Goal: Task Accomplishment & Management: Manage account settings

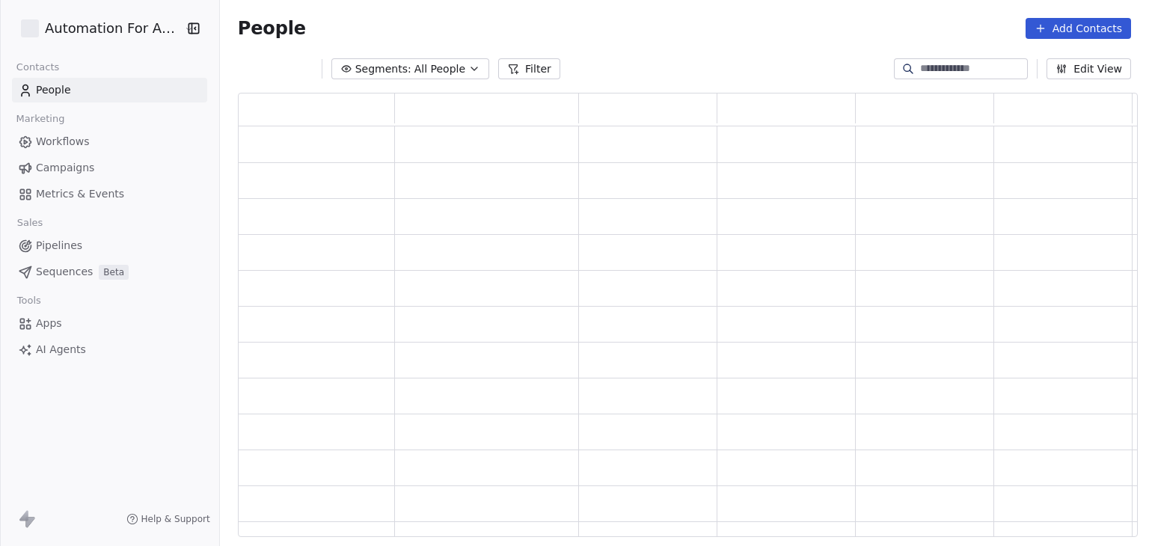
scroll to position [432, 888]
click at [106, 33] on html "Automation For Agencies Contacts People Marketing Workflows Campaigns Metrics &…" at bounding box center [574, 273] width 1149 height 546
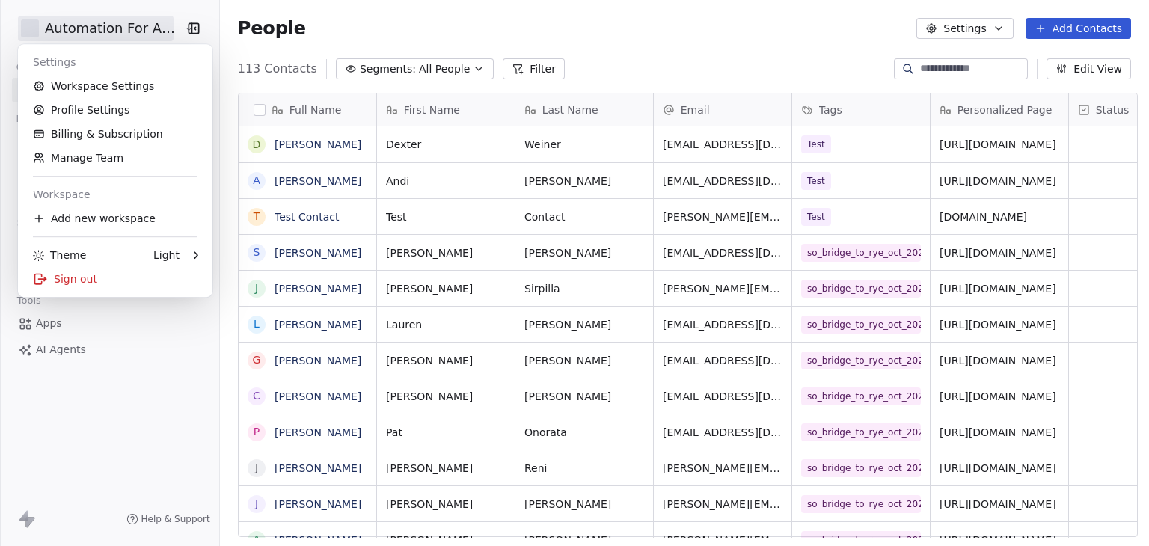
scroll to position [468, 924]
click at [661, 52] on html "Automation For Agencies Contacts People Marketing Workflows Campaigns Metrics &…" at bounding box center [574, 273] width 1149 height 546
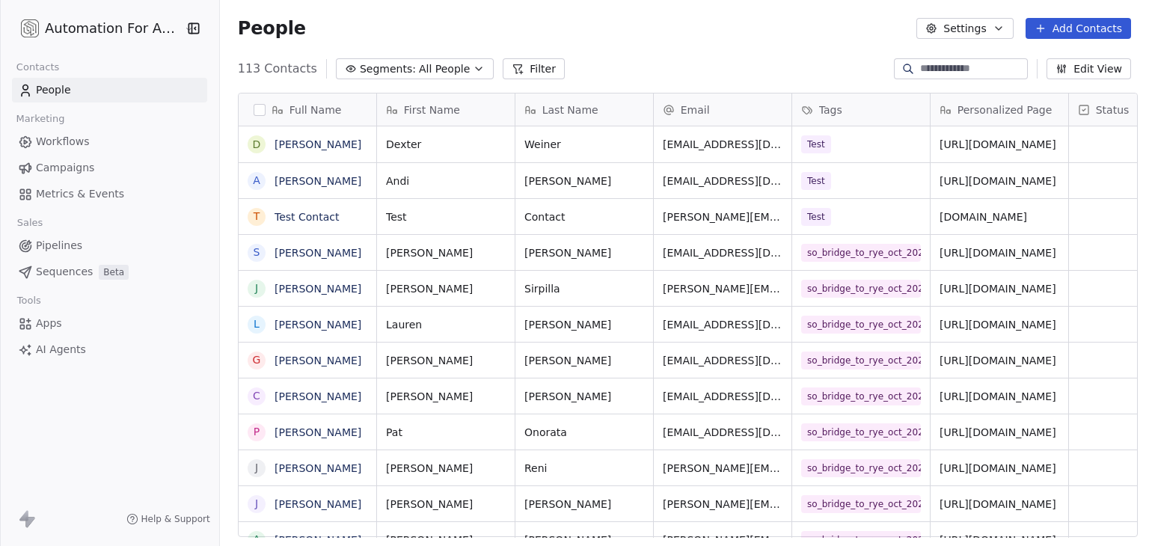
click at [66, 138] on span "Workflows" at bounding box center [63, 142] width 54 height 16
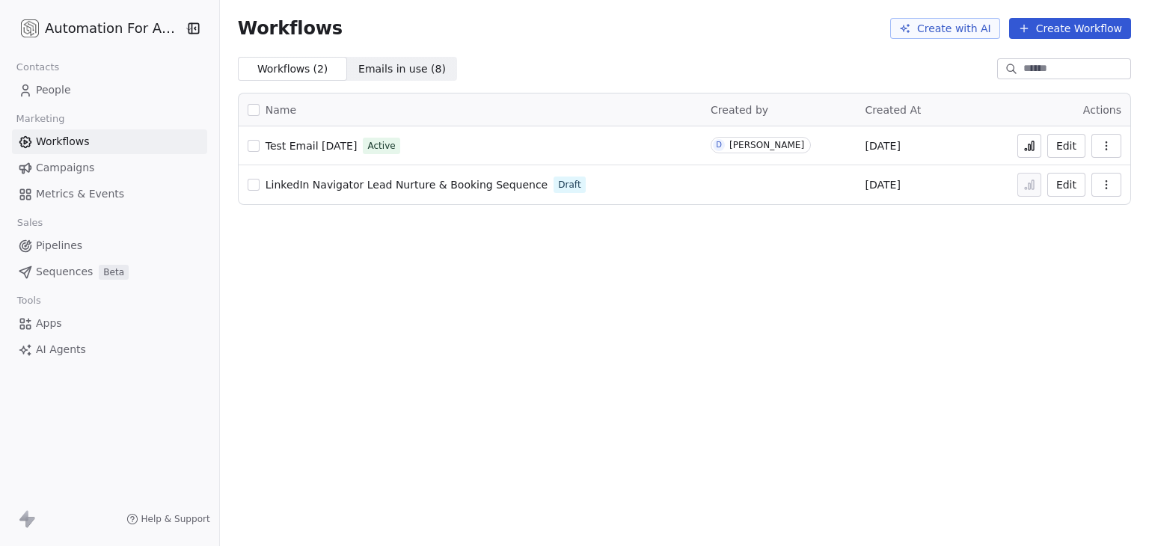
click at [1061, 29] on button "Create Workflow" at bounding box center [1070, 28] width 122 height 21
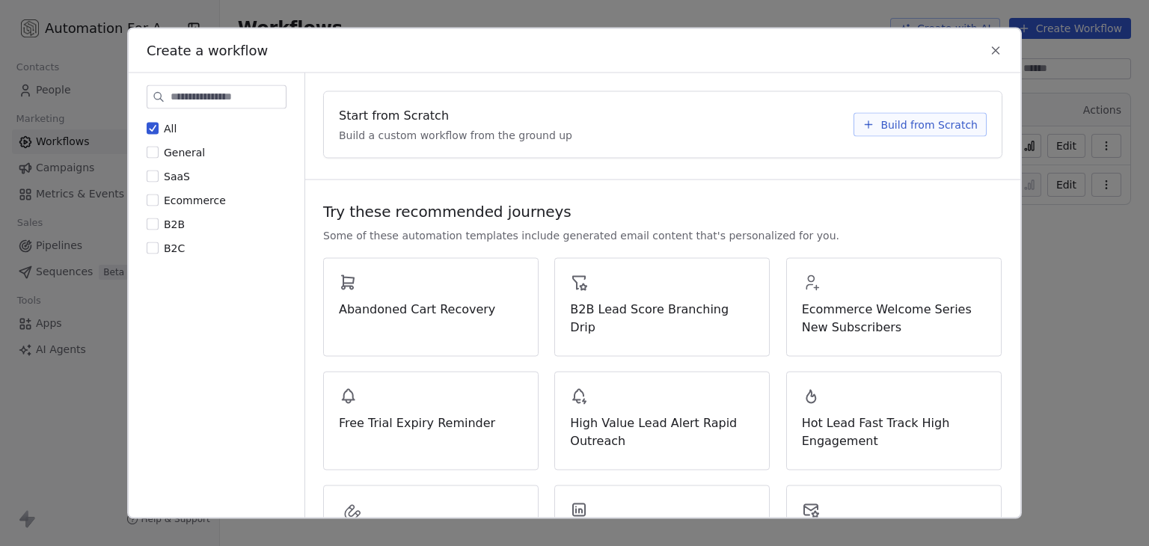
click at [905, 132] on button "Build from Scratch" at bounding box center [919, 125] width 133 height 24
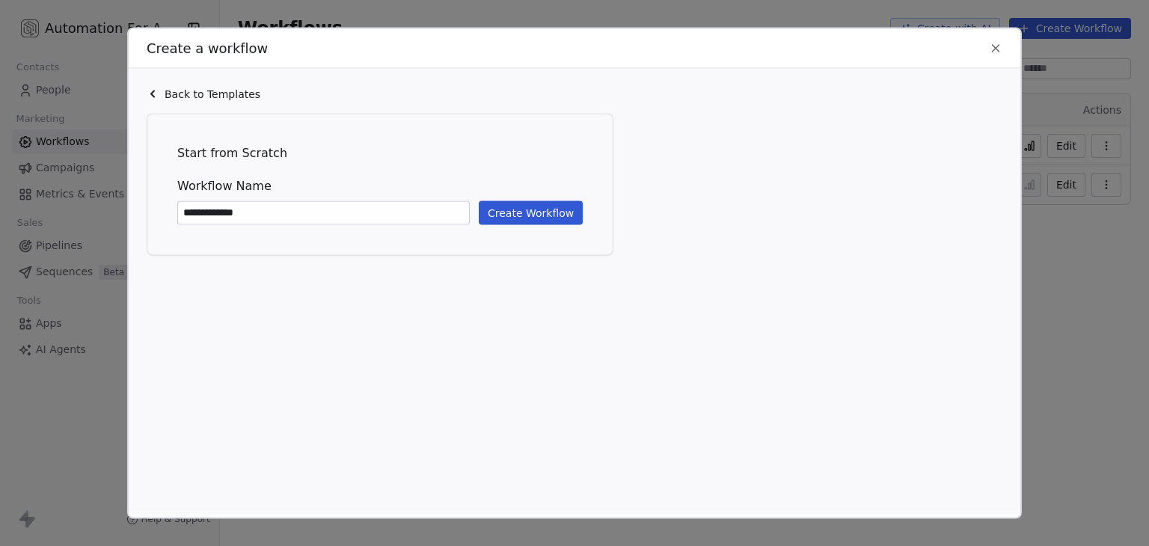
type input "**********"
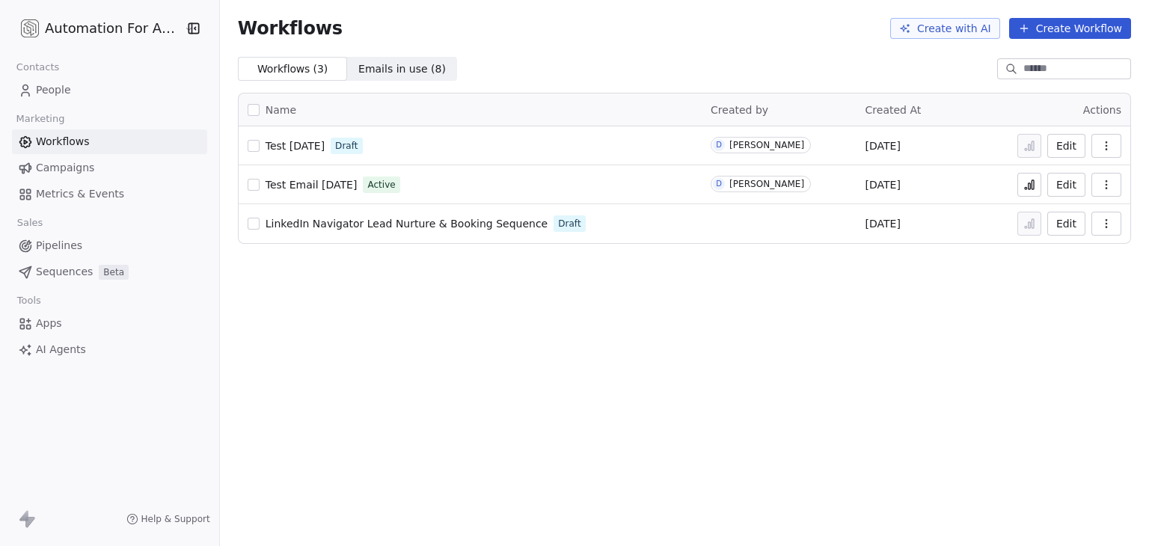
click at [286, 187] on span "Test Email [DATE]" at bounding box center [311, 185] width 92 height 12
click at [338, 179] on span "Test Email [DATE]" at bounding box center [311, 185] width 92 height 12
click at [322, 182] on span "Test Email [DATE]" at bounding box center [311, 185] width 92 height 12
click at [287, 142] on span "Test [DATE]" at bounding box center [294, 146] width 59 height 12
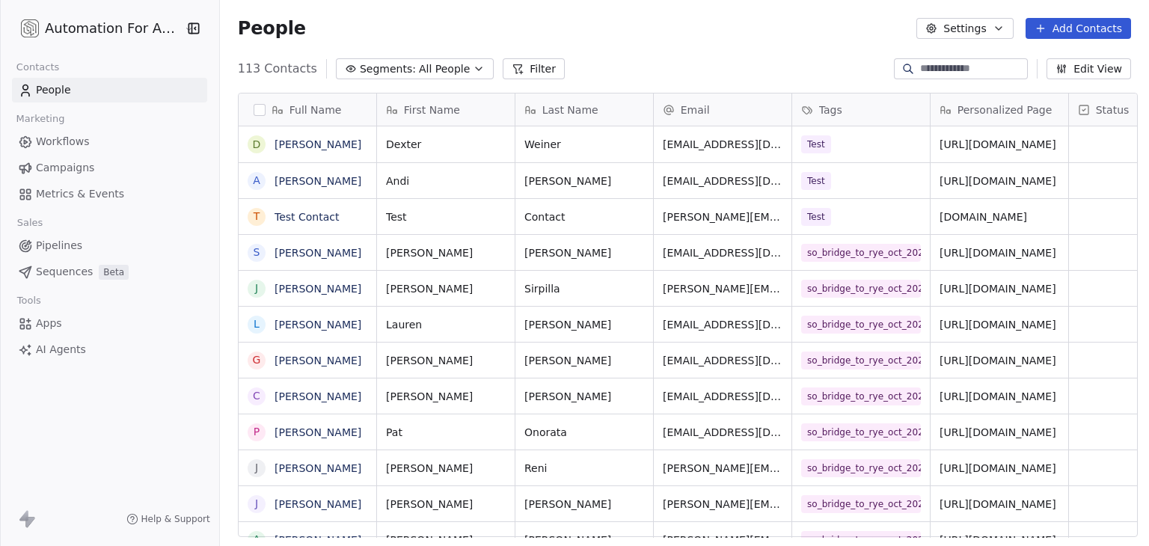
scroll to position [468, 924]
click at [883, 224] on div "Test" at bounding box center [847, 217] width 91 height 18
click at [864, 219] on div "Test" at bounding box center [847, 217] width 91 height 18
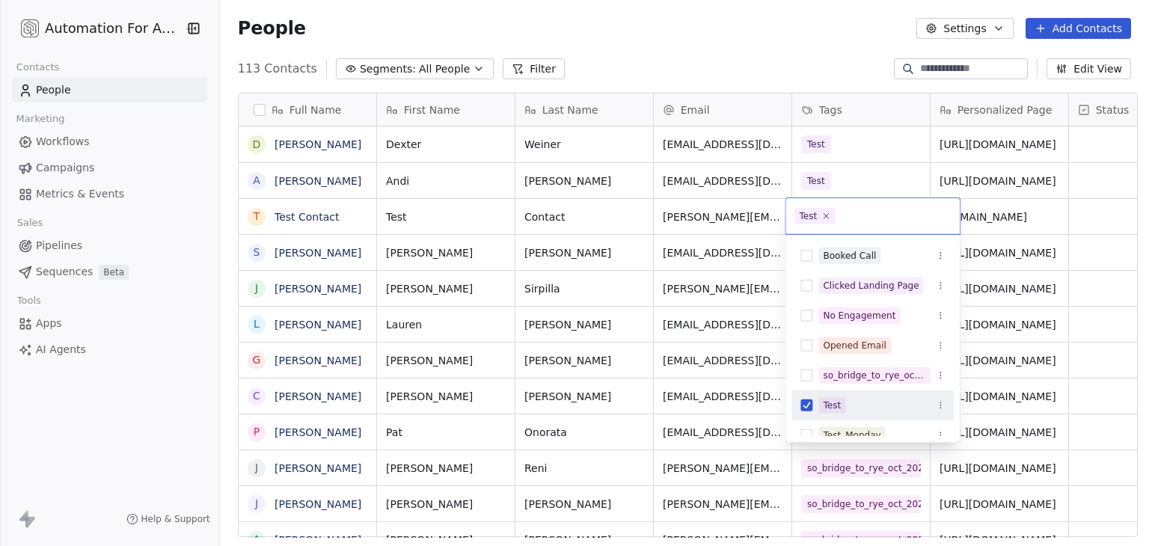
click at [804, 408] on button "Suggestions" at bounding box center [806, 405] width 12 height 12
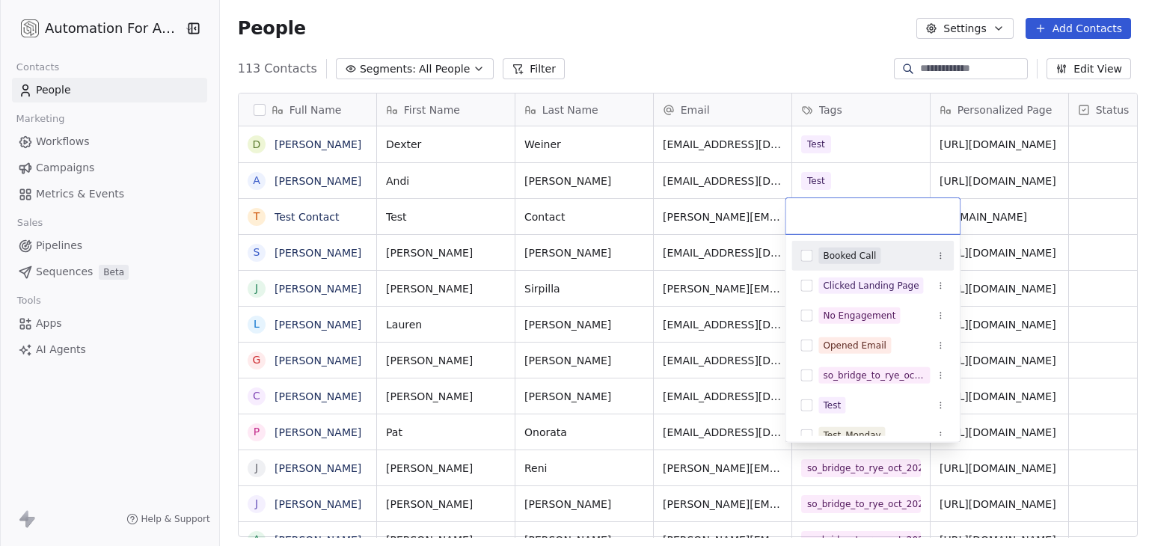
click at [796, 34] on html "Automation For Agencies Contacts People Marketing Workflows Campaigns Metrics &…" at bounding box center [574, 273] width 1149 height 546
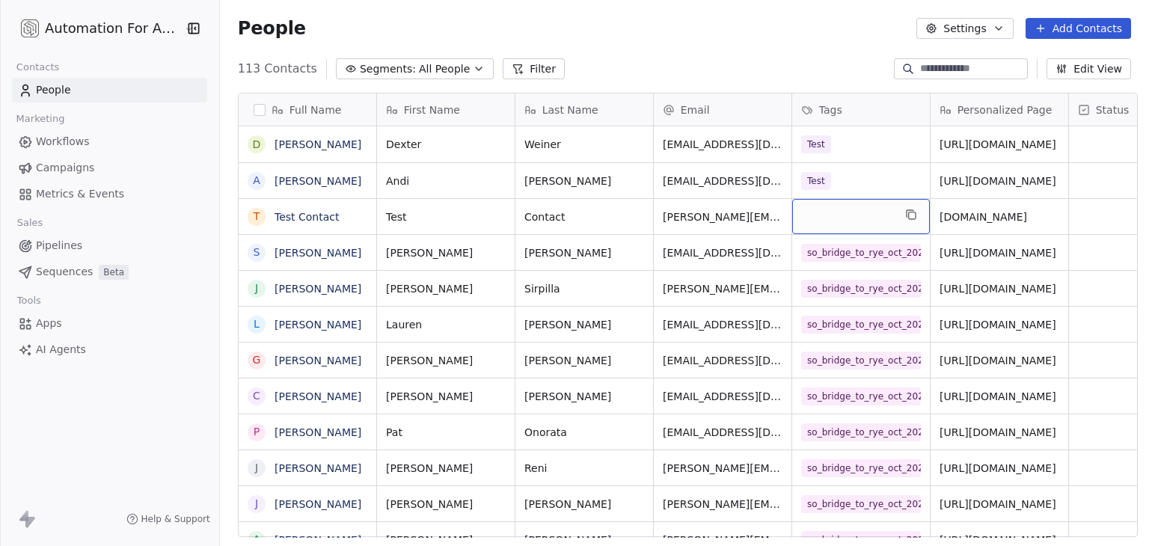
click at [814, 212] on div "grid" at bounding box center [861, 216] width 138 height 35
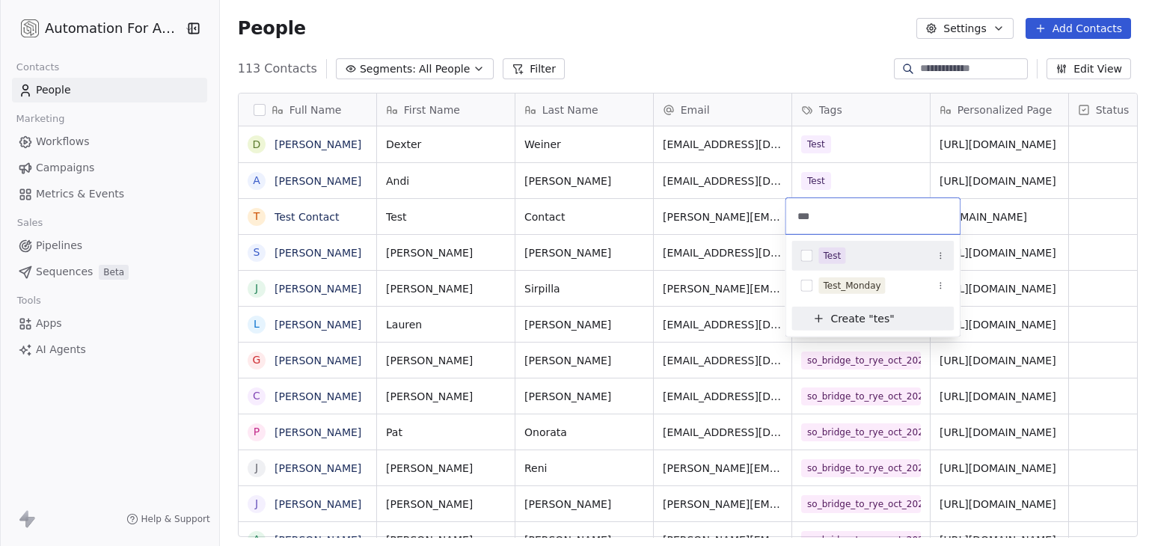
type input "***"
click at [805, 261] on button "Suggestions" at bounding box center [806, 256] width 12 height 12
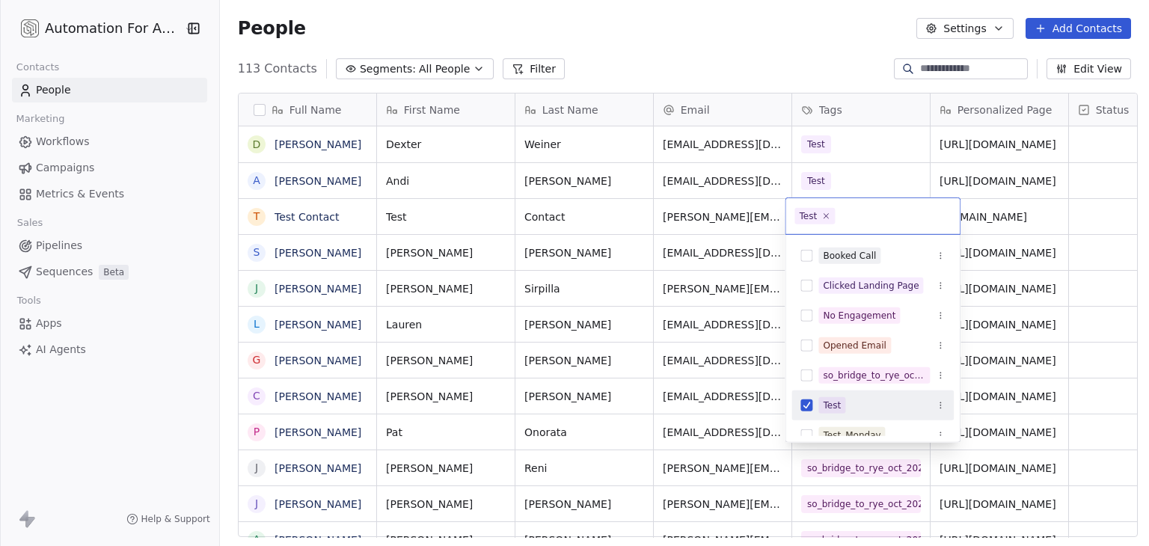
click at [664, 33] on html "Automation For Agencies Contacts People Marketing Workflows Campaigns Metrics &…" at bounding box center [574, 273] width 1149 height 546
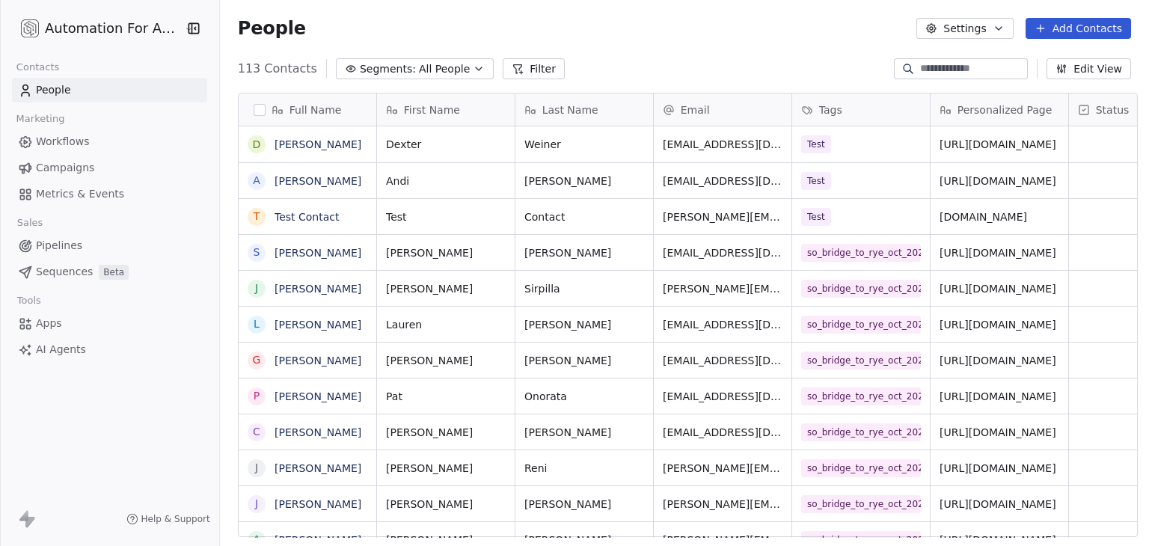
click at [79, 147] on span "Workflows" at bounding box center [63, 142] width 54 height 16
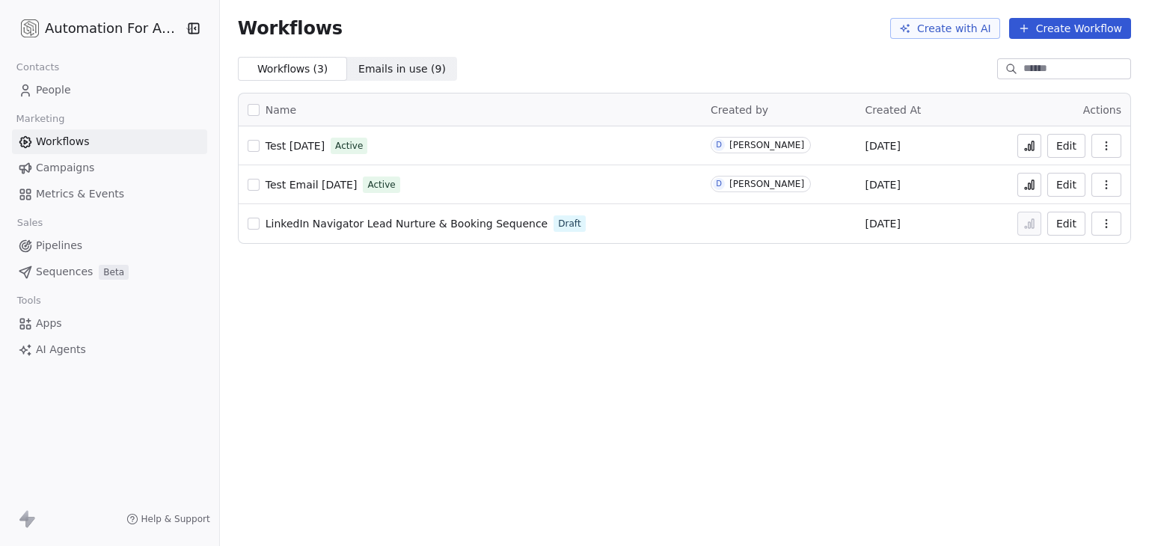
click at [613, 289] on div "Workflows Create with AI Create Workflow Workflows ( 3 ) Workflows ( 3 ) Emails…" at bounding box center [684, 273] width 929 height 546
click at [305, 142] on span "Test [DATE]" at bounding box center [294, 146] width 59 height 12
click at [852, 332] on div "Workflows Create with AI Create Workflow Workflows ( 3 ) Workflows ( 3 ) Emails…" at bounding box center [684, 273] width 929 height 546
click at [1024, 147] on icon at bounding box center [1029, 146] width 12 height 12
click at [113, 99] on link "People" at bounding box center [109, 90] width 195 height 25
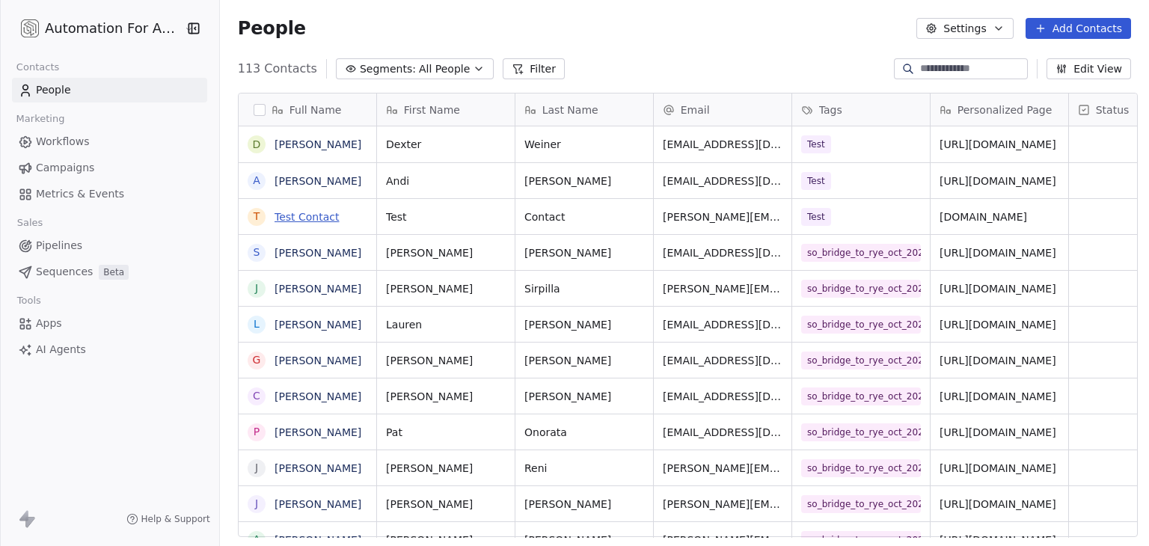
click at [284, 214] on link "Test Contact" at bounding box center [306, 217] width 65 height 12
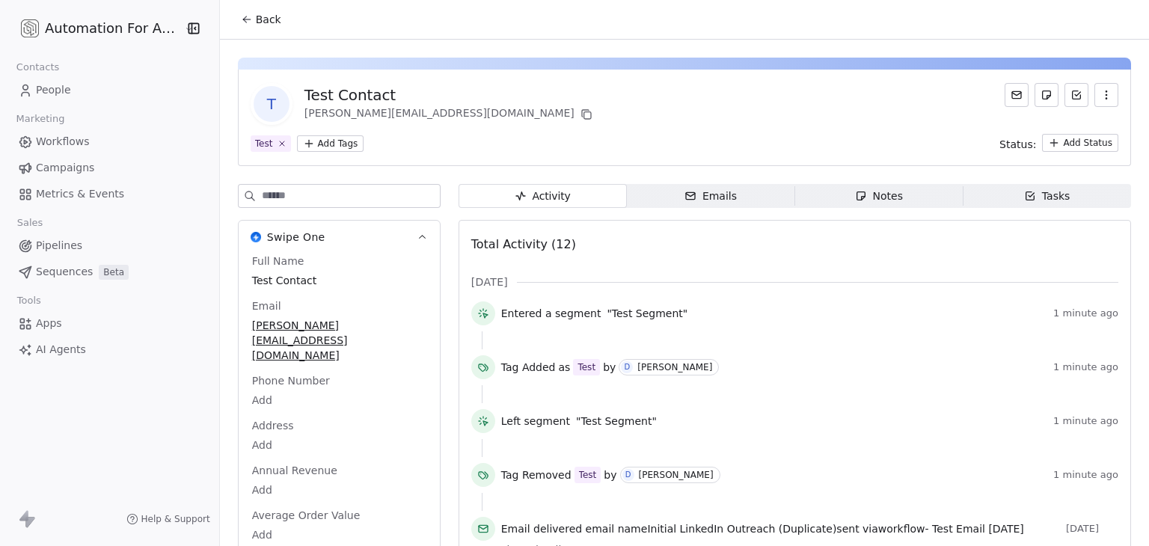
click at [263, 16] on span "Back" at bounding box center [268, 19] width 25 height 15
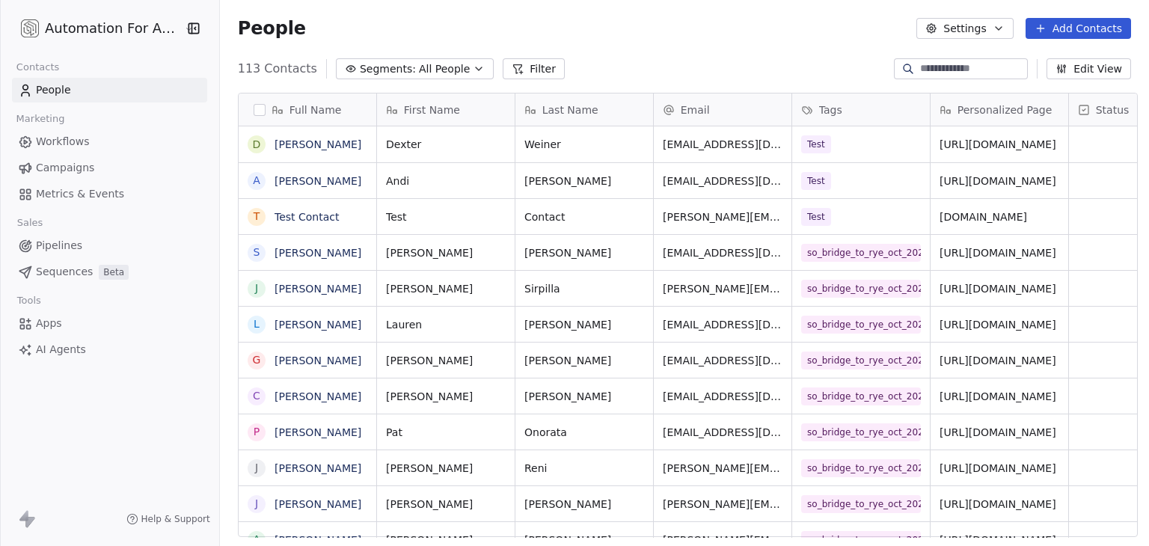
scroll to position [468, 924]
click at [79, 141] on span "Workflows" at bounding box center [63, 142] width 54 height 16
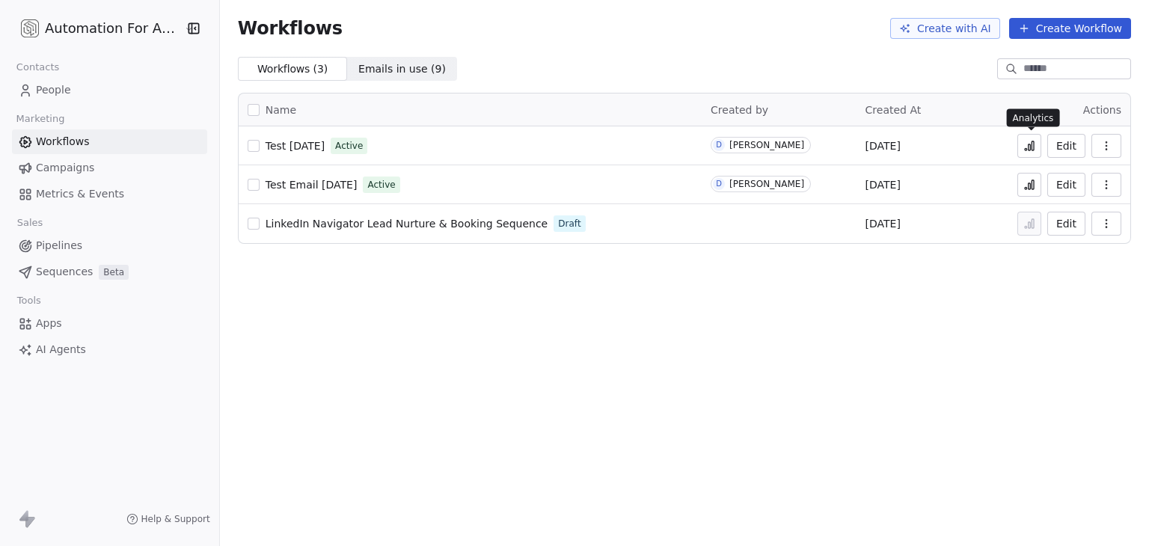
click at [1035, 147] on icon at bounding box center [1029, 146] width 12 height 12
click at [40, 86] on span "People" at bounding box center [53, 90] width 35 height 16
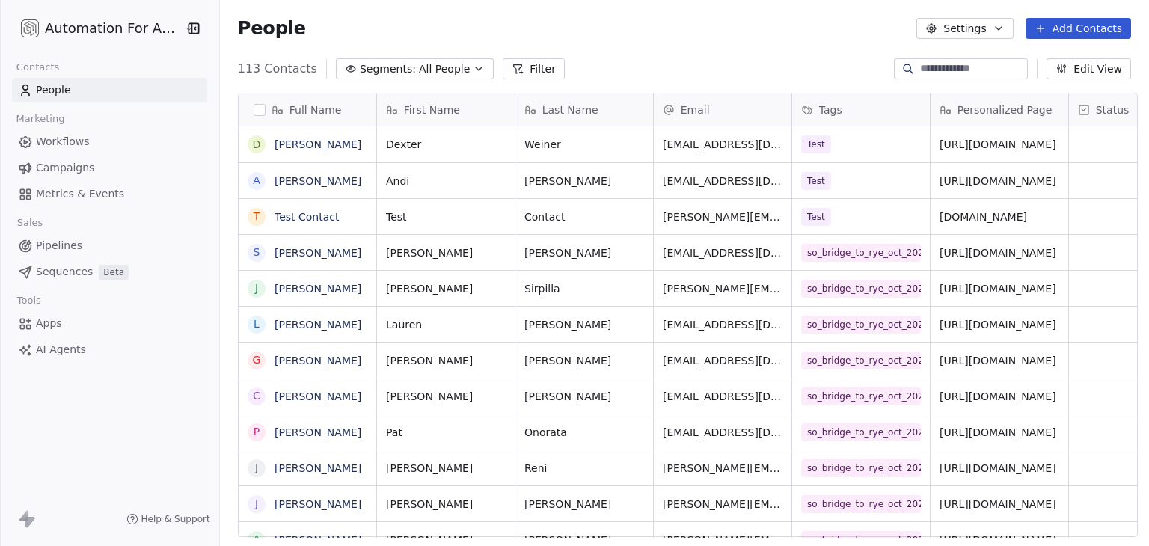
scroll to position [468, 924]
click at [1087, 64] on button "Edit View" at bounding box center [1088, 68] width 84 height 21
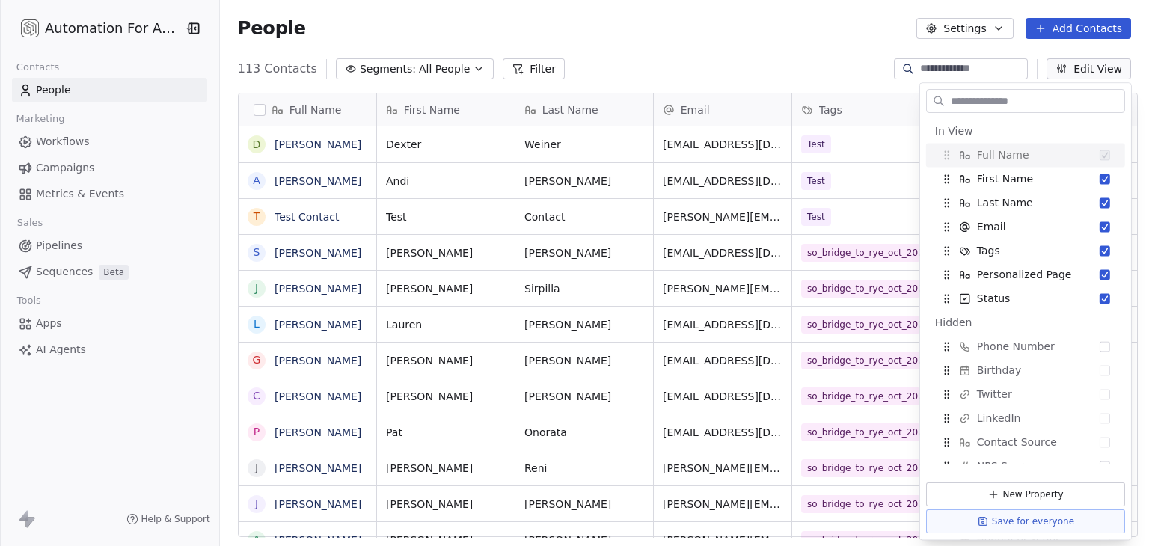
click at [1000, 95] on input "text" at bounding box center [1035, 101] width 176 height 22
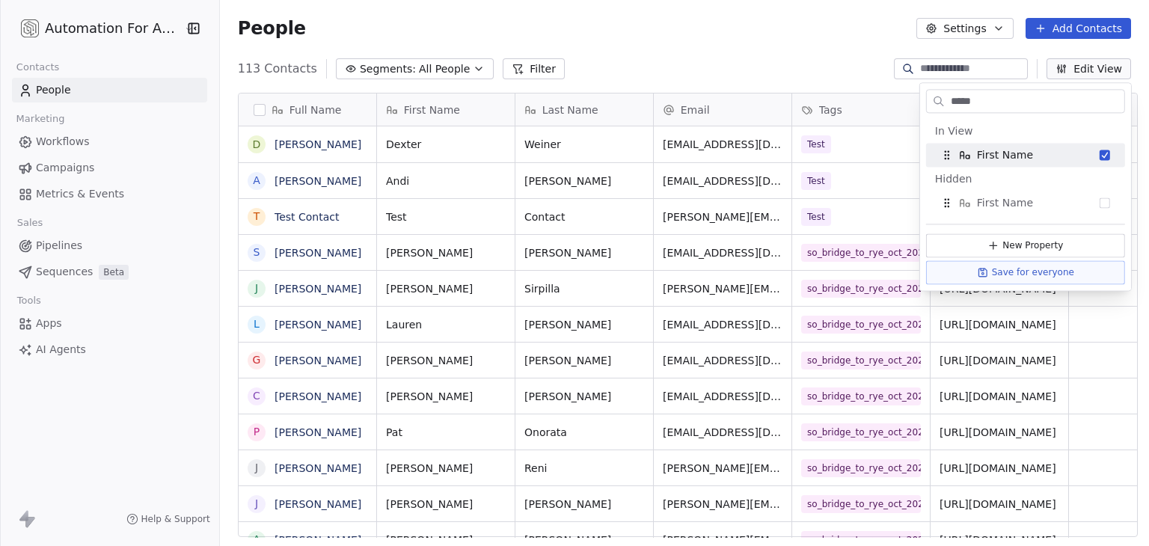
type input "*****"
click at [814, 45] on div "People Settings Add Contacts" at bounding box center [684, 28] width 929 height 57
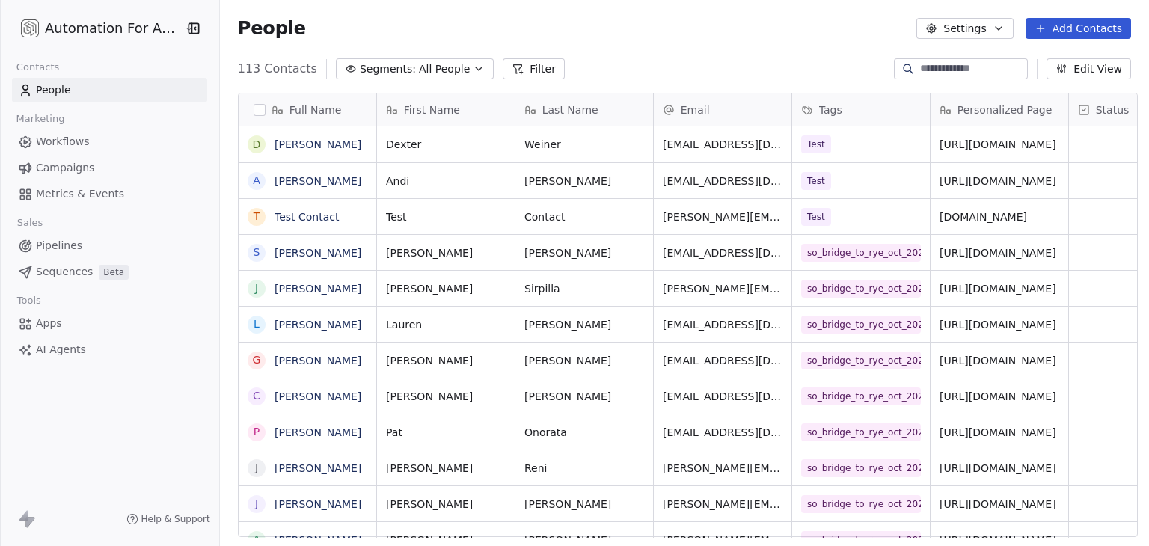
click at [96, 138] on link "Workflows" at bounding box center [109, 141] width 195 height 25
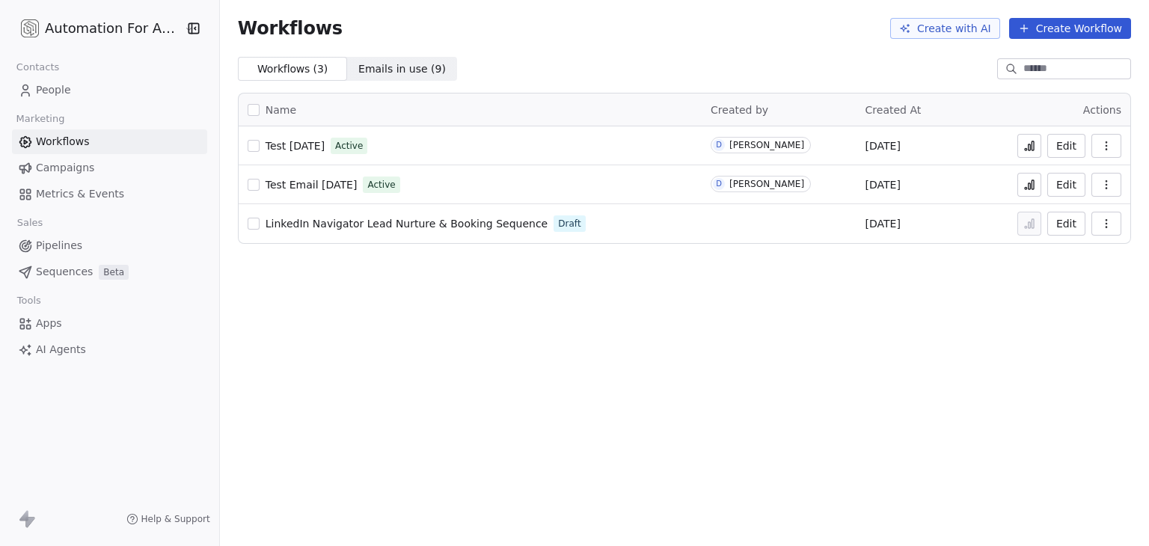
click at [299, 149] on span "Test [DATE]" at bounding box center [294, 146] width 59 height 12
click at [66, 97] on span "People" at bounding box center [53, 90] width 35 height 16
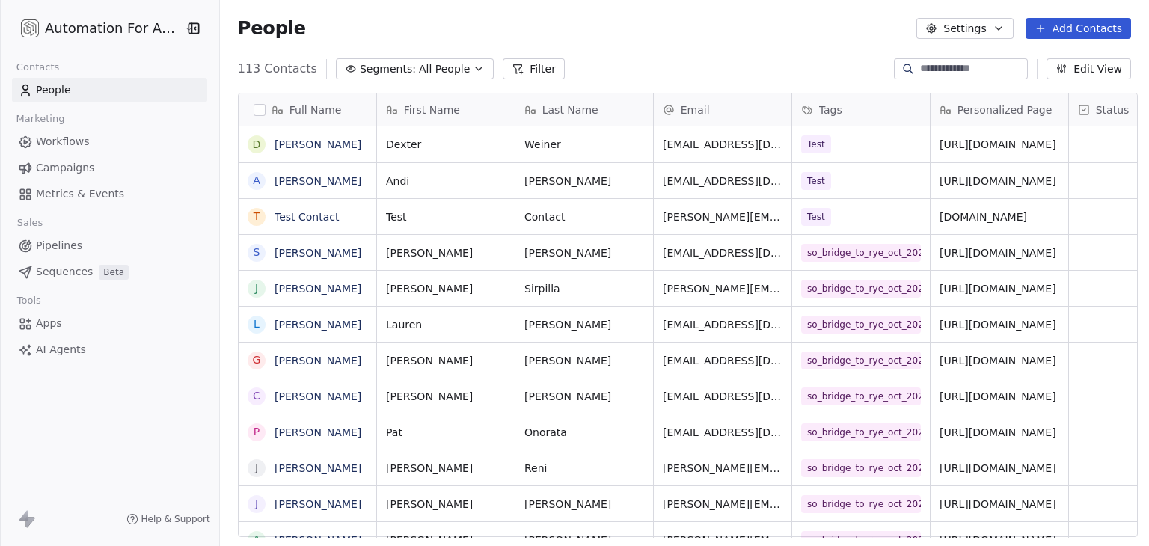
scroll to position [468, 924]
click at [1118, 74] on button "Edit View" at bounding box center [1088, 68] width 84 height 21
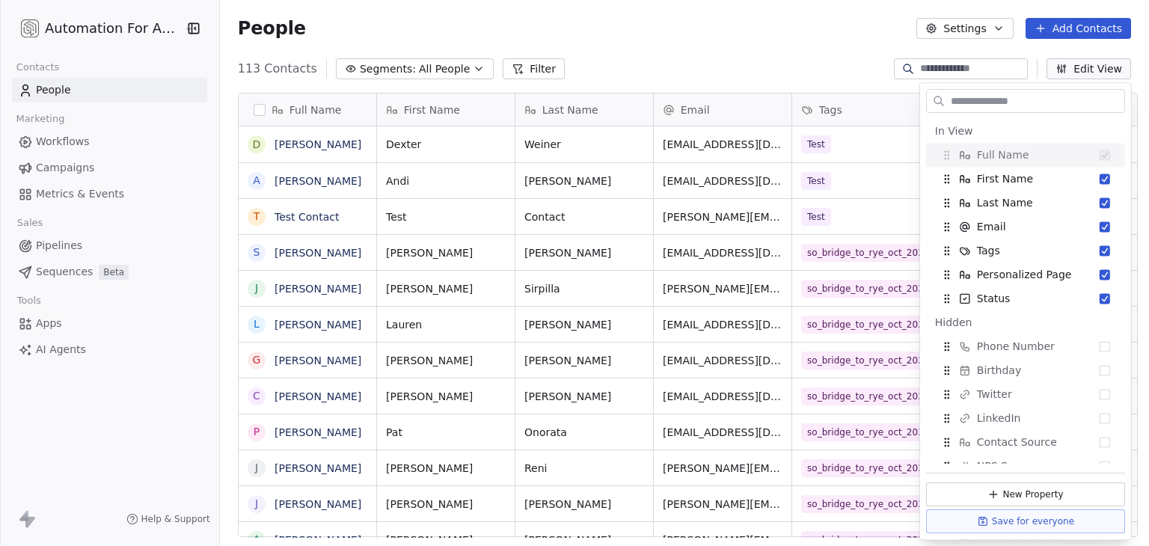
click at [1002, 102] on input "text" at bounding box center [1035, 101] width 176 height 22
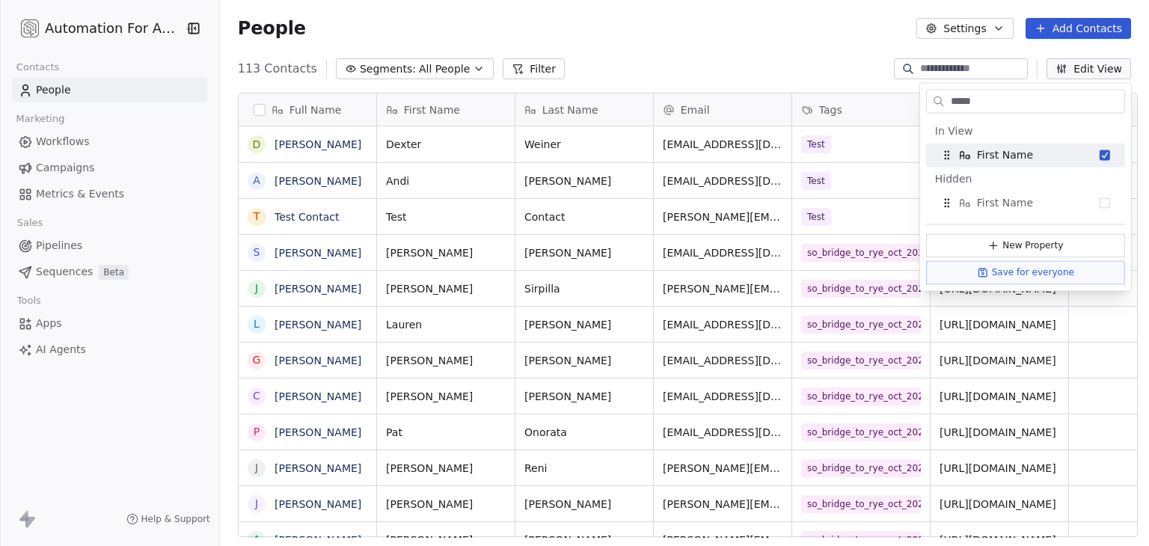
type input "*****"
click at [971, 29] on button "Settings" at bounding box center [964, 28] width 96 height 21
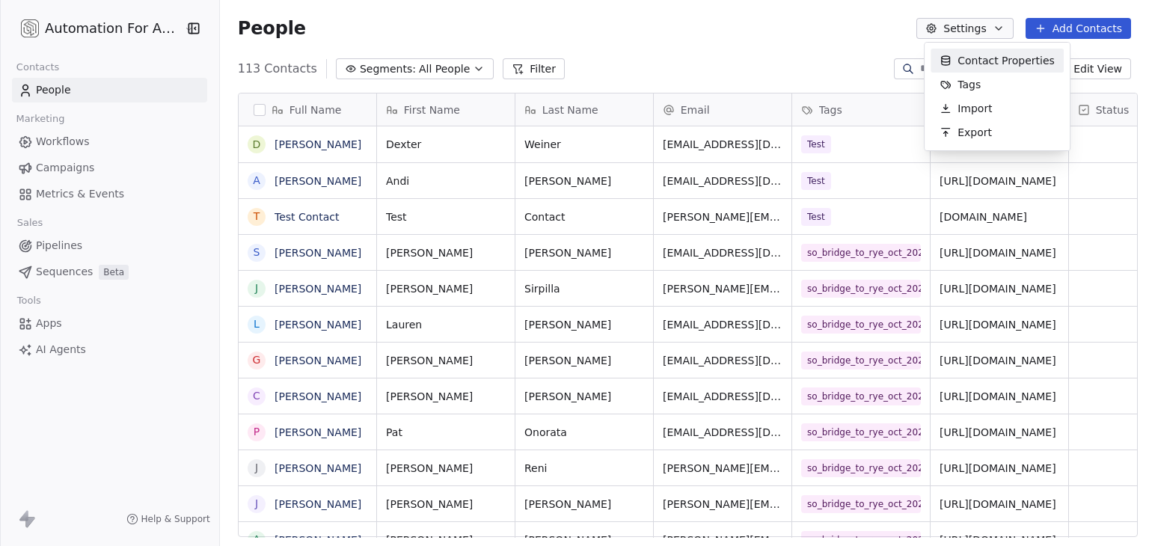
click at [989, 60] on span "Contact Properties" at bounding box center [1005, 61] width 97 height 16
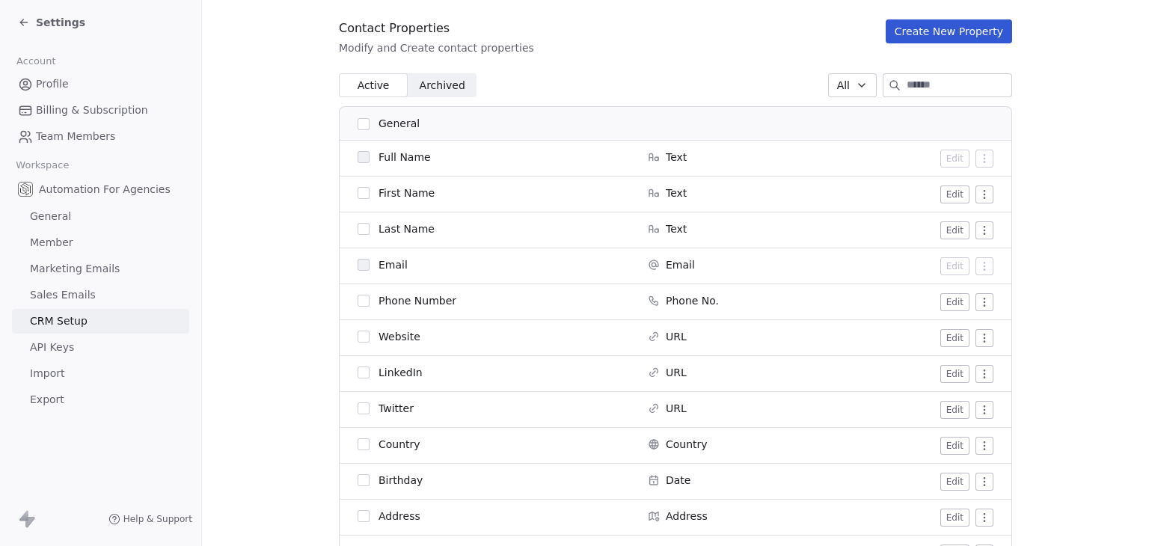
scroll to position [150, 0]
click at [906, 84] on input at bounding box center [958, 88] width 105 height 22
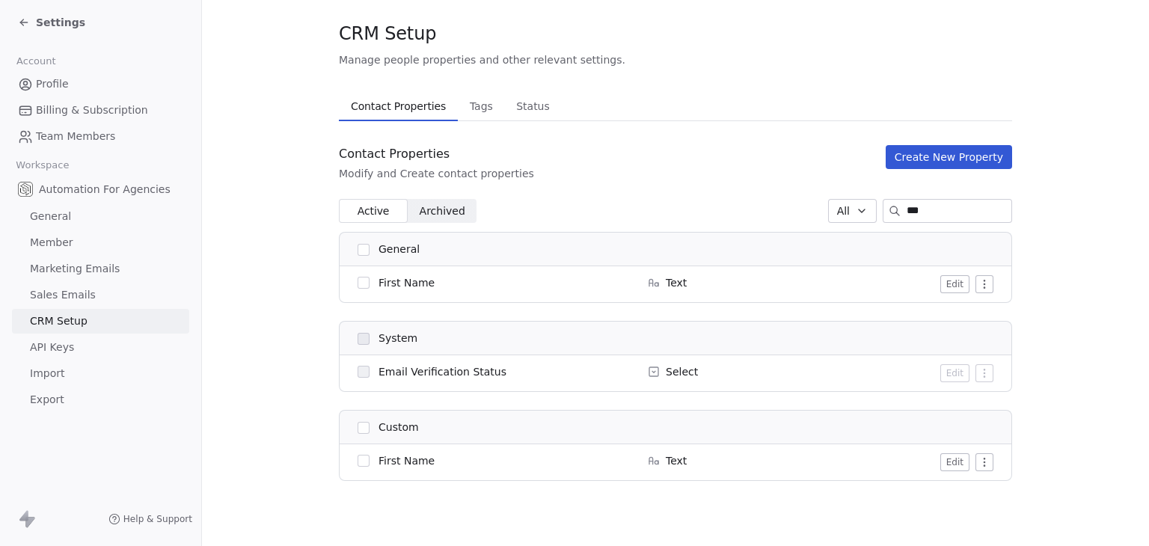
scroll to position [0, 0]
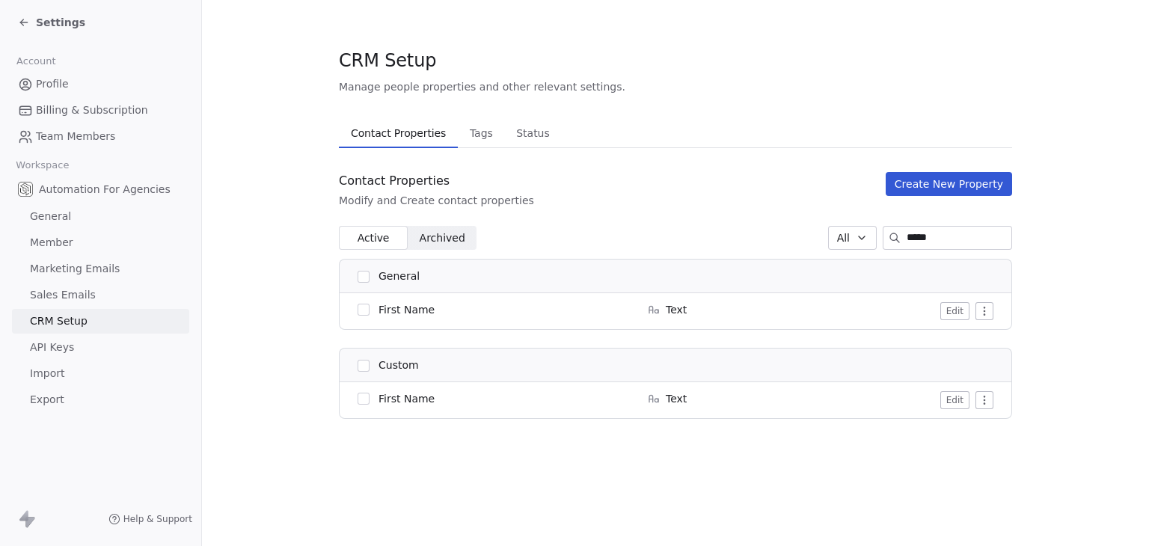
type input "*****"
click at [66, 22] on span "Settings" at bounding box center [60, 22] width 49 height 15
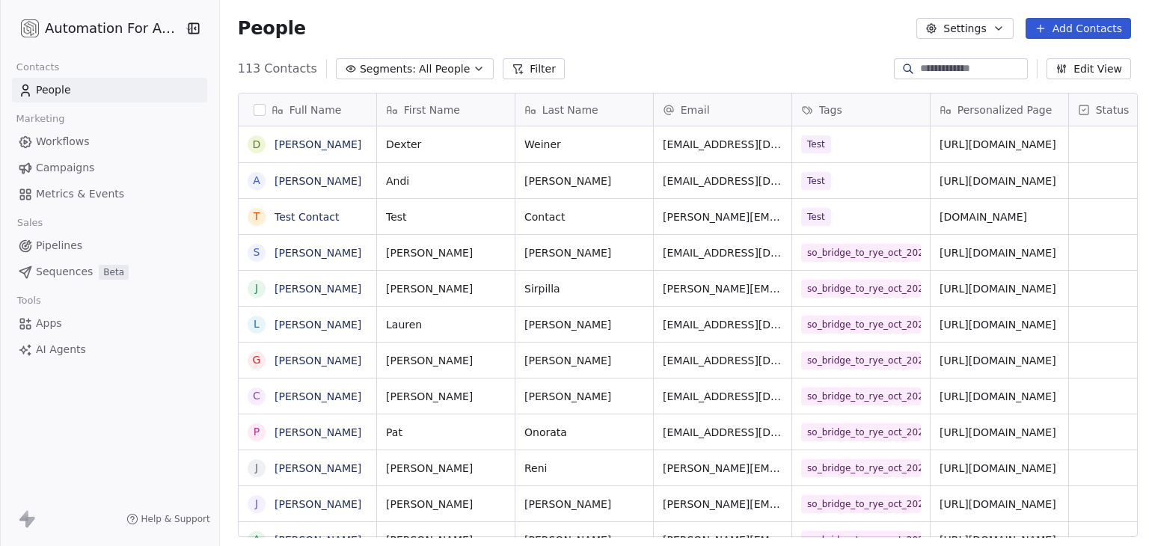
scroll to position [468, 924]
click at [999, 34] on icon "button" at bounding box center [998, 28] width 12 height 12
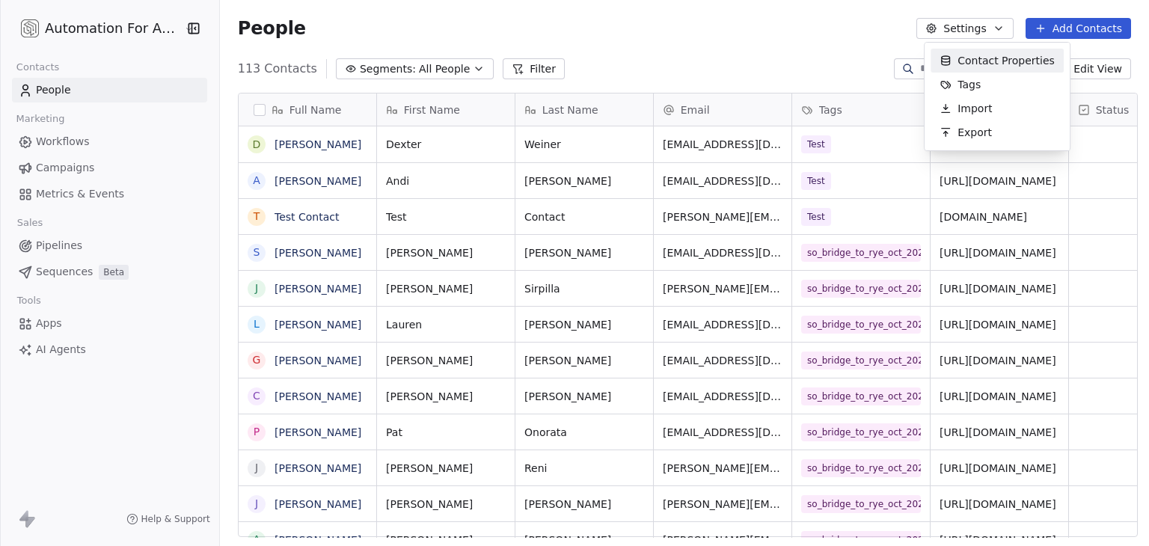
click at [855, 31] on html "Automation For Agencies Contacts People Marketing Workflows Campaigns Metrics &…" at bounding box center [574, 273] width 1149 height 546
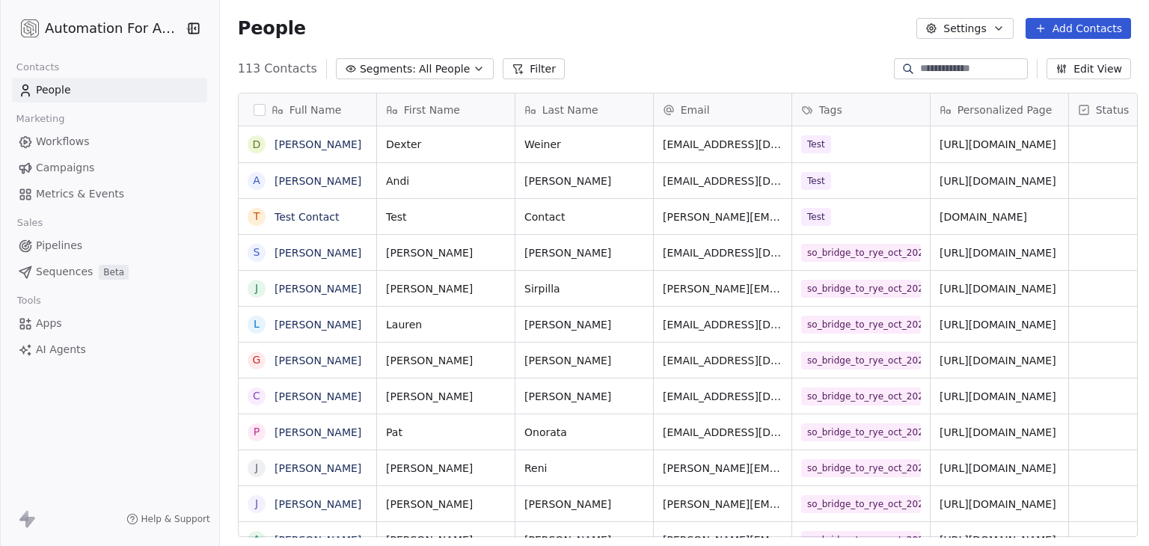
click at [973, 28] on button "Settings" at bounding box center [964, 28] width 96 height 21
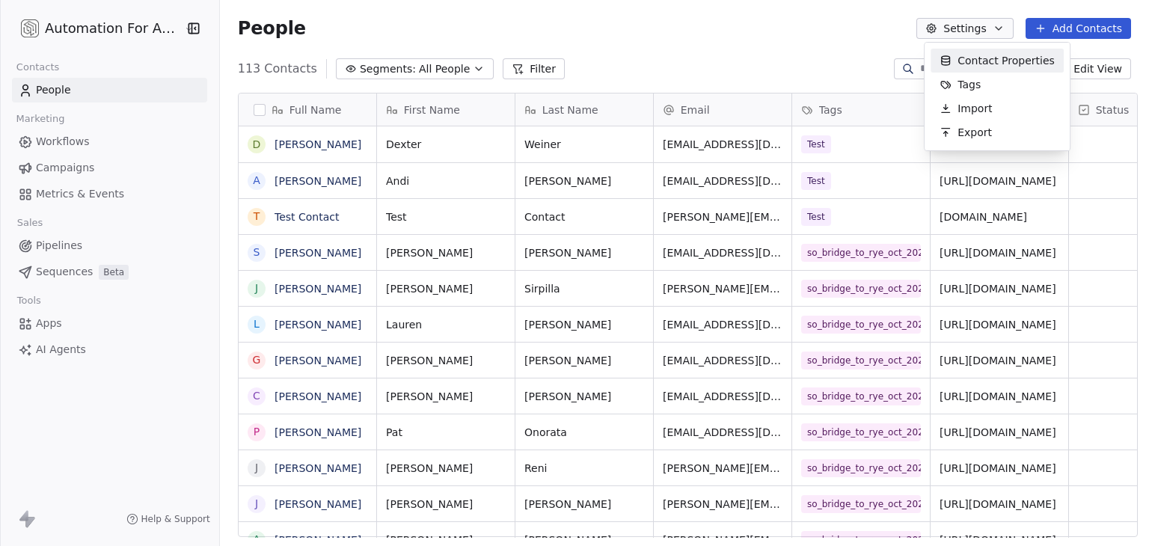
click at [956, 60] on div "Contact Properties" at bounding box center [996, 61] width 133 height 24
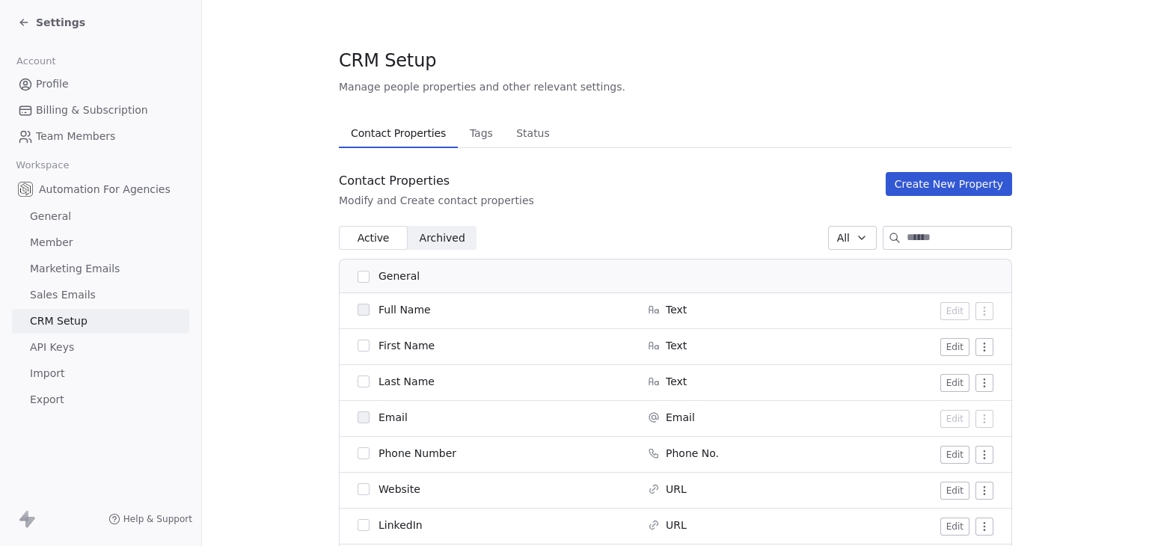
click at [894, 226] on div at bounding box center [946, 238] width 129 height 24
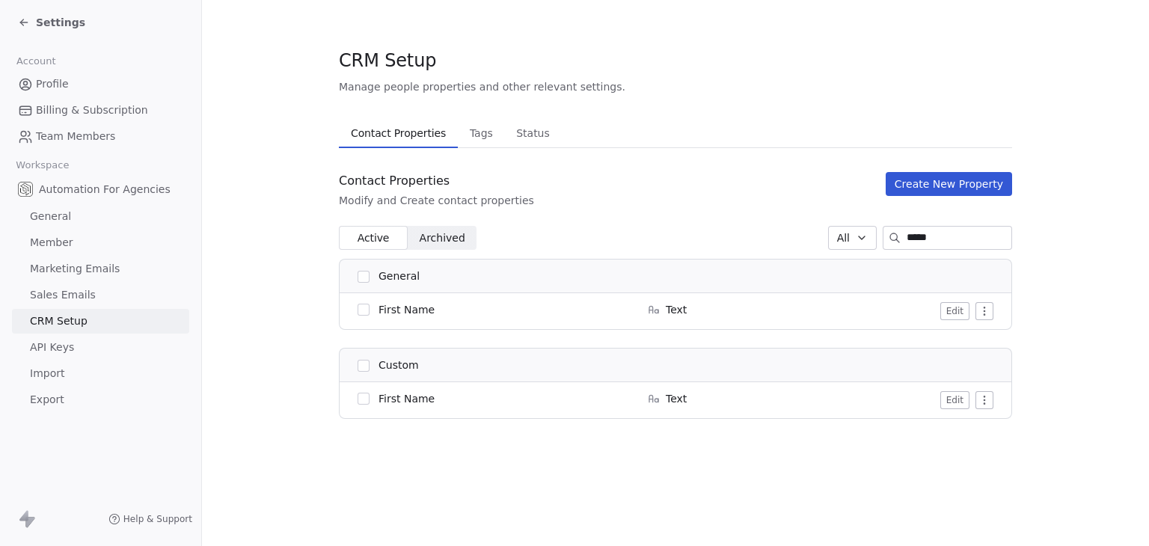
type input "*****"
click at [989, 405] on html "Settings Account Profile Billing & Subscription Team Members Workspace Automati…" at bounding box center [574, 273] width 1149 height 546
click at [1024, 381] on html "Settings Account Profile Billing & Subscription Team Members Workspace Automati…" at bounding box center [574, 273] width 1149 height 546
click at [978, 310] on html "Settings Account Profile Billing & Subscription Team Members Workspace Automati…" at bounding box center [574, 273] width 1149 height 546
click at [1064, 339] on html "Settings Account Profile Billing & Subscription Team Members Workspace Automati…" at bounding box center [574, 273] width 1149 height 546
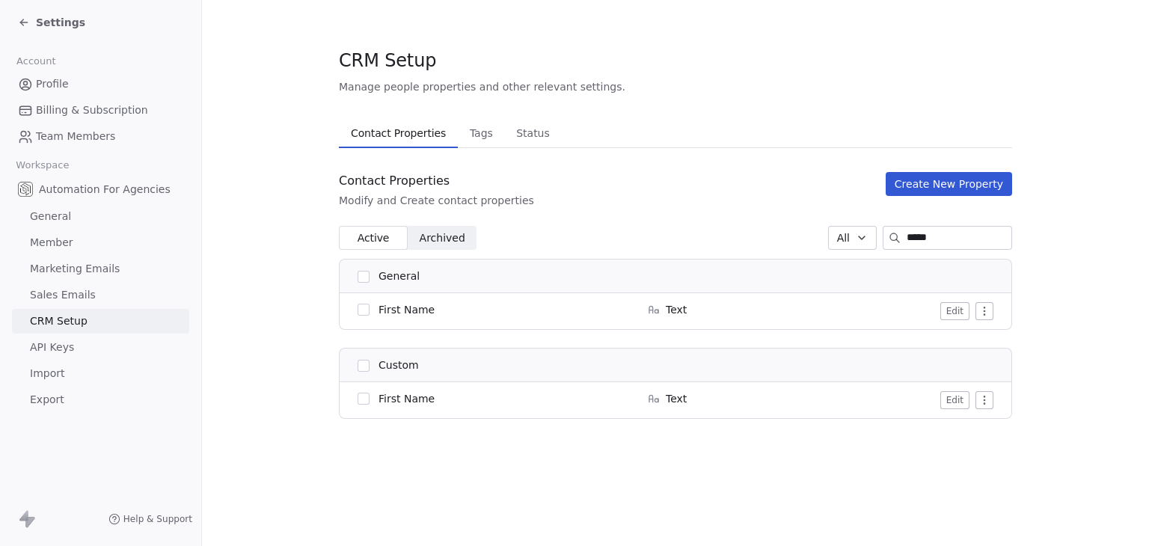
drag, startPoint x: 925, startPoint y: 233, endPoint x: 885, endPoint y: 236, distance: 40.5
click at [885, 236] on div "*****" at bounding box center [946, 238] width 129 height 24
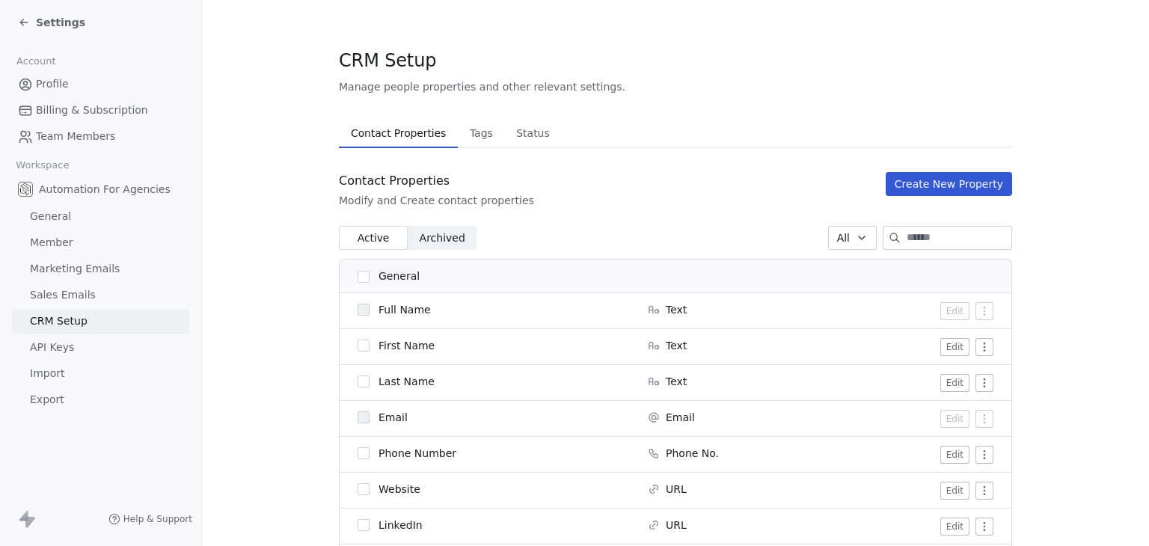
click at [906, 236] on input at bounding box center [958, 238] width 105 height 22
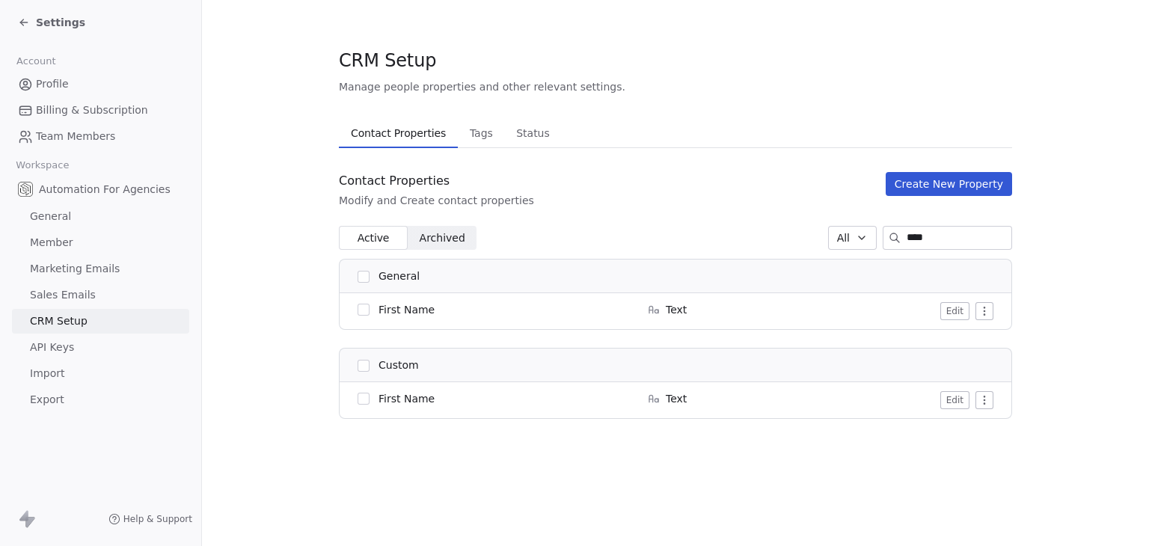
type input "*****"
click at [466, 236] on span "Archived Archived" at bounding box center [442, 238] width 69 height 24
click at [392, 237] on span "Active Active" at bounding box center [373, 238] width 69 height 24
click at [630, 87] on div "CRM Setup Manage people properties and other relevant settings." at bounding box center [675, 71] width 673 height 46
click at [43, 28] on span "Settings" at bounding box center [60, 22] width 49 height 15
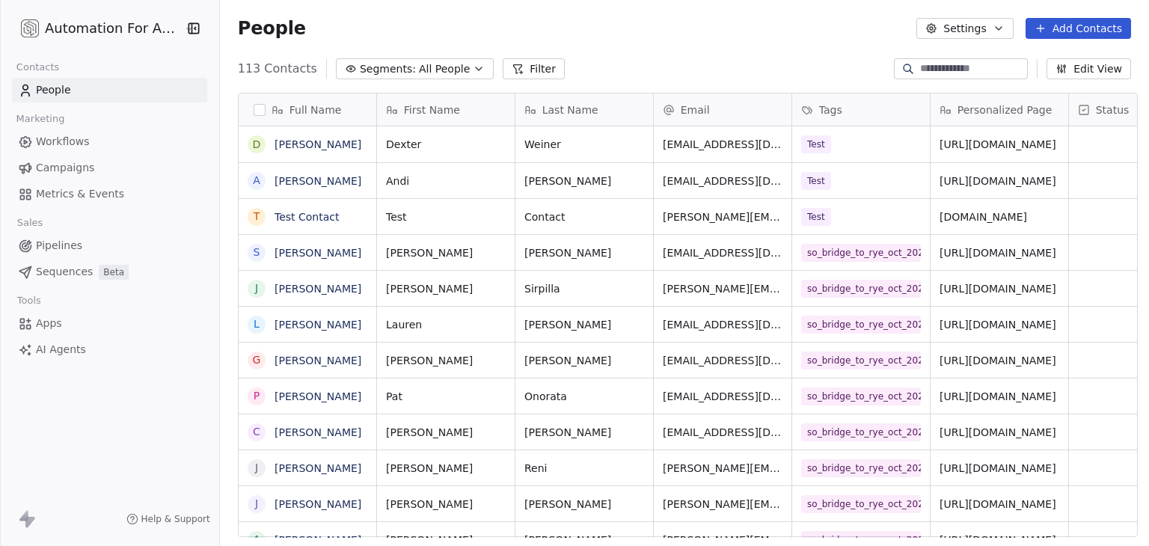
scroll to position [468, 924]
click at [129, 31] on html "Automation For Agencies Contacts People Marketing Workflows Campaigns Metrics &…" at bounding box center [574, 273] width 1149 height 546
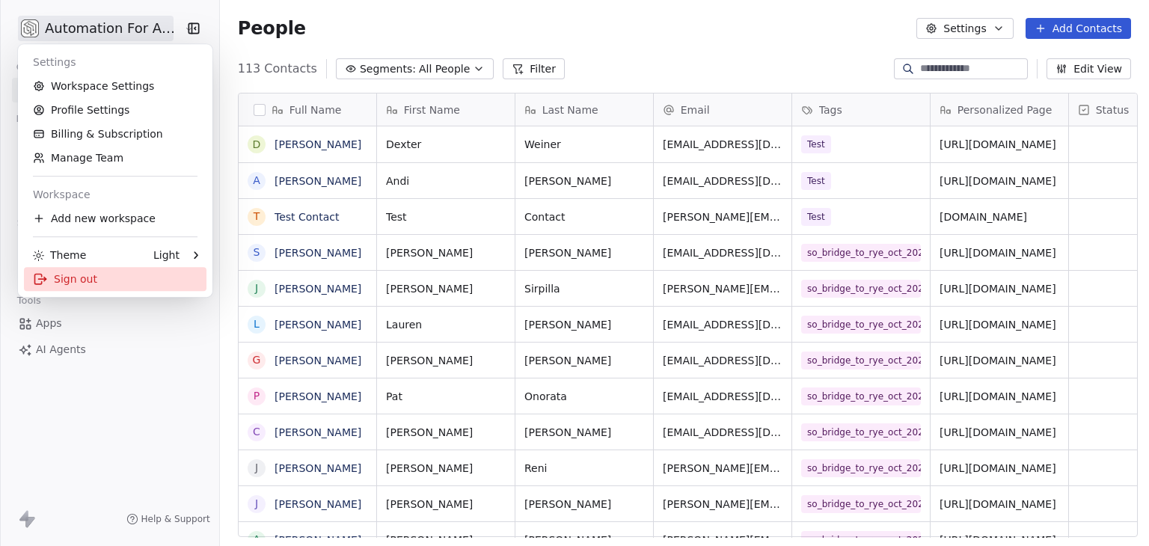
click at [90, 278] on div "Sign out" at bounding box center [115, 279] width 182 height 24
